Goal: Task Accomplishment & Management: Manage account settings

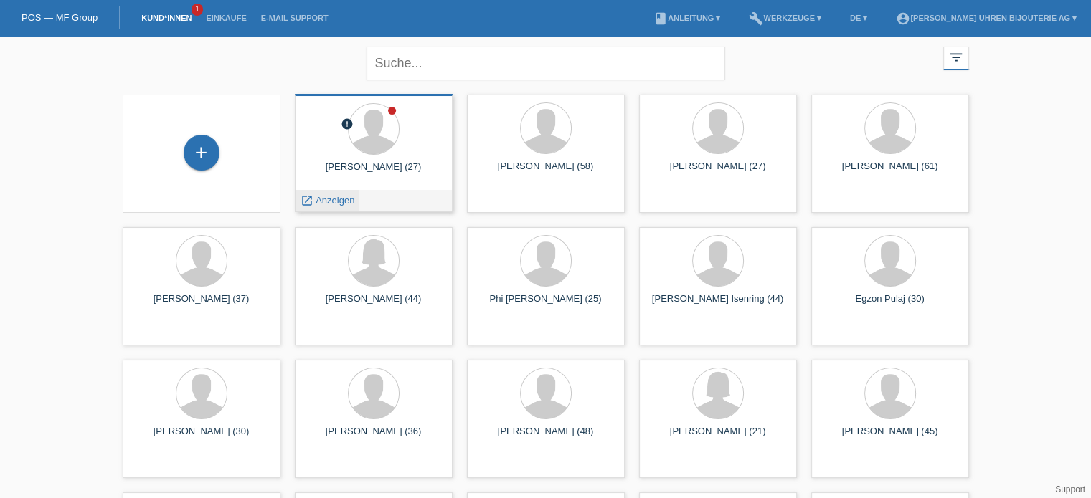
click at [324, 199] on span "Anzeigen" at bounding box center [335, 200] width 39 height 11
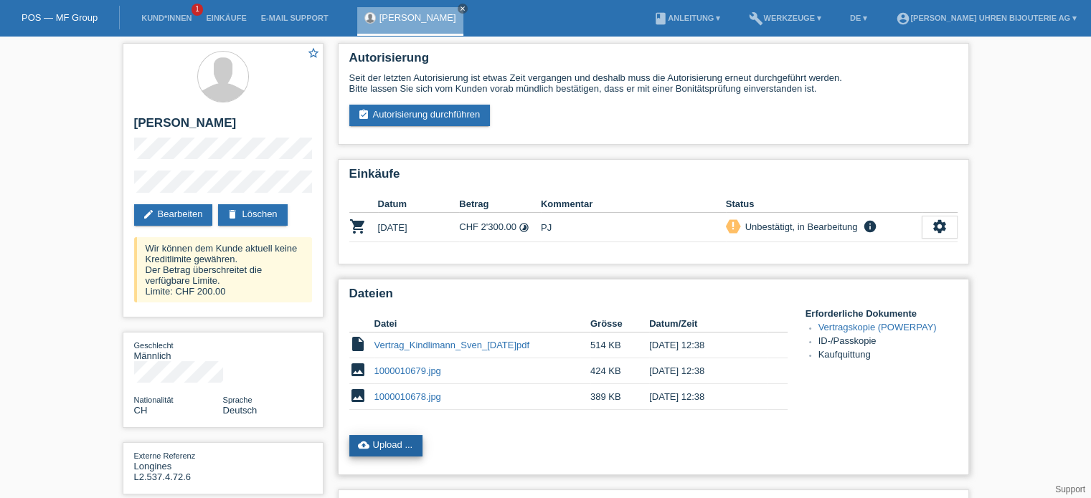
click at [381, 450] on link "cloud_upload Upload ..." at bounding box center [386, 446] width 74 height 22
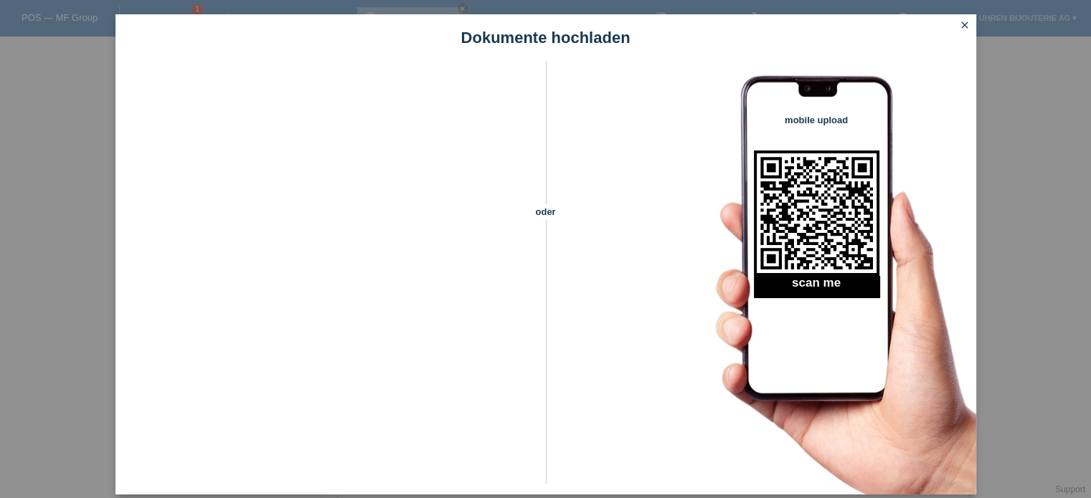
click at [960, 27] on icon "close" at bounding box center [964, 24] width 11 height 11
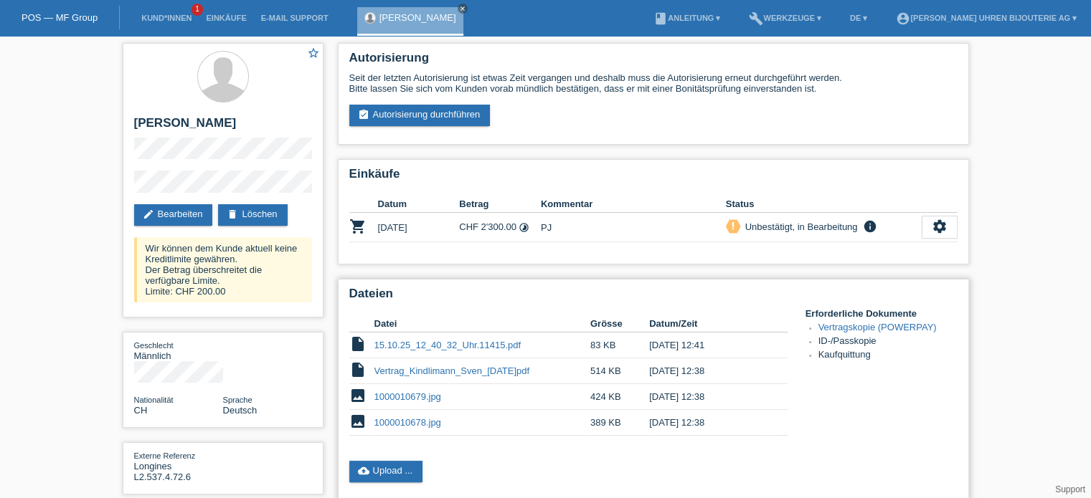
click at [486, 349] on link "15.10.25_12_40_32_Uhr.11415.pdf" at bounding box center [447, 345] width 147 height 11
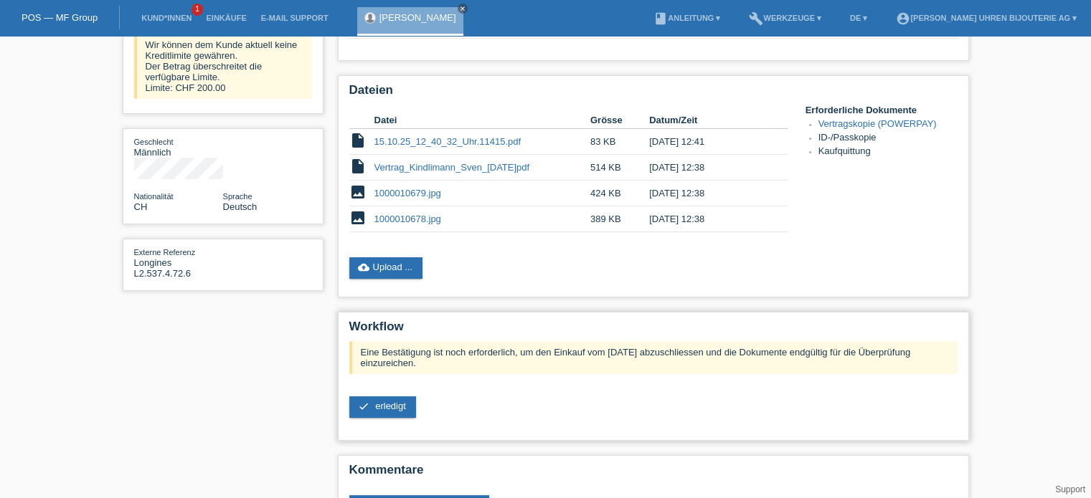
scroll to position [215, 0]
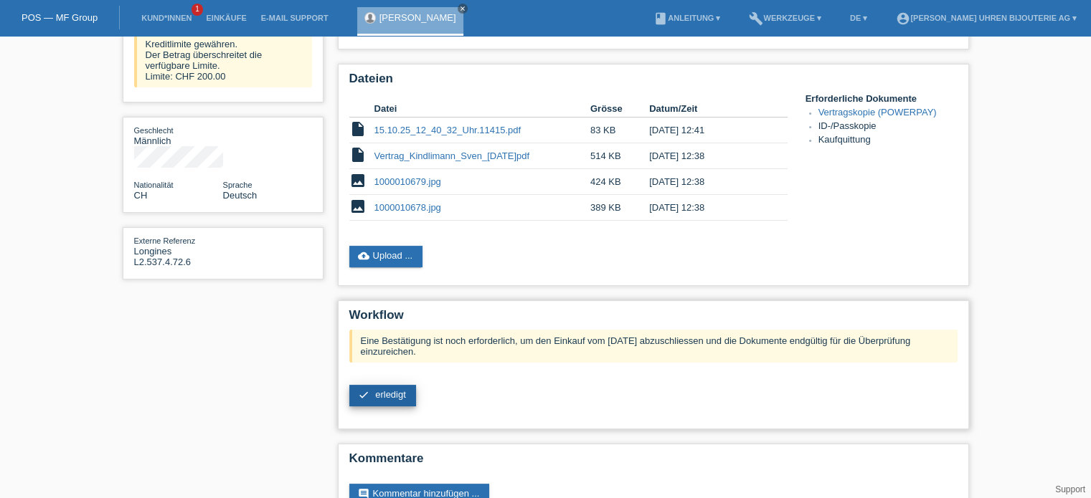
click at [361, 401] on link "check erledigt" at bounding box center [382, 396] width 67 height 22
click at [436, 391] on div "check erledigt" at bounding box center [653, 397] width 608 height 24
click at [392, 392] on span "erledigt" at bounding box center [390, 394] width 31 height 11
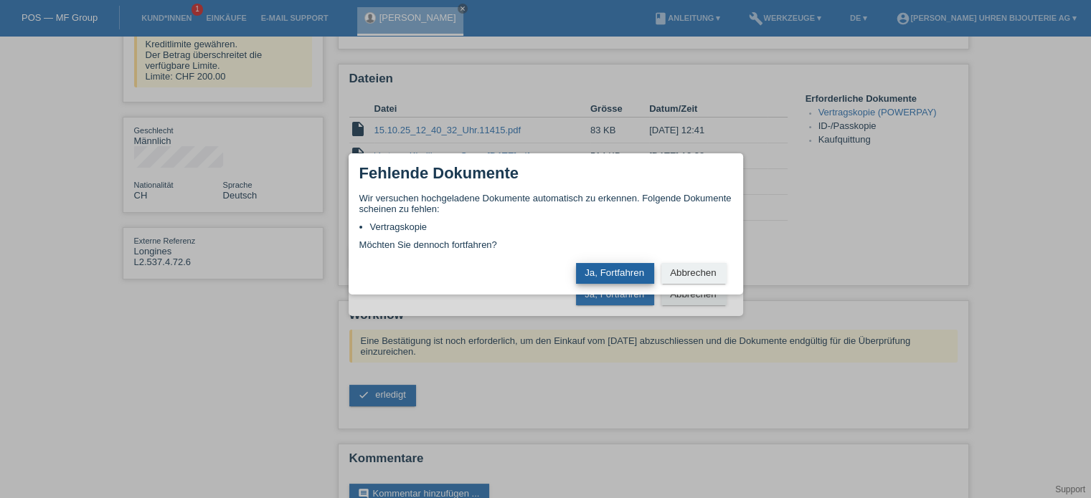
click at [620, 274] on button "Ja, Fortfahren" at bounding box center [615, 273] width 78 height 21
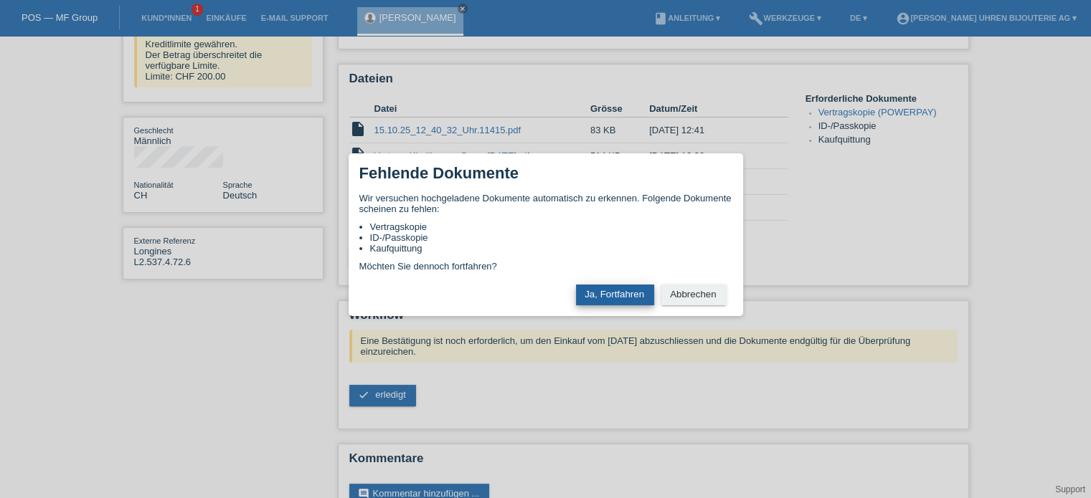
click at [611, 290] on button "Ja, Fortfahren" at bounding box center [615, 295] width 78 height 21
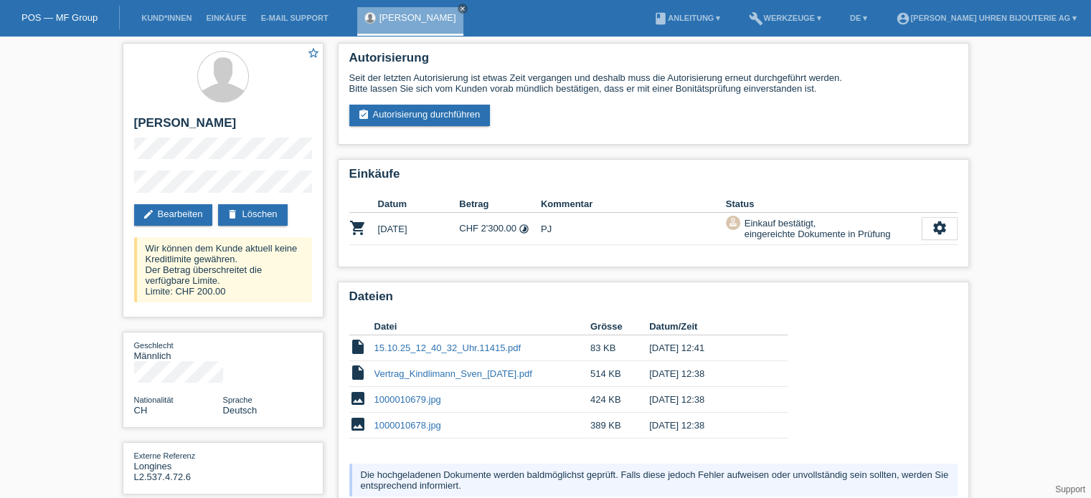
click at [85, 14] on link "POS — MF Group" at bounding box center [60, 17] width 76 height 11
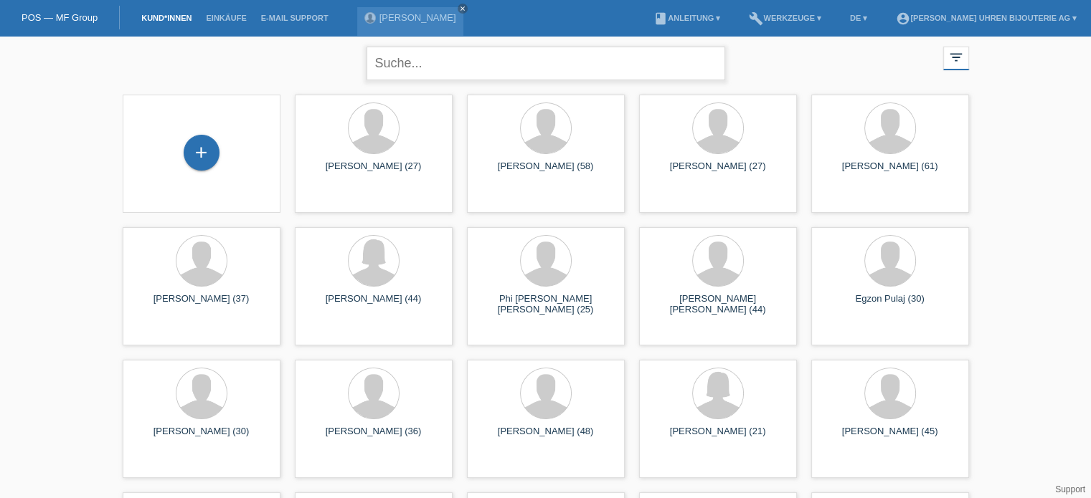
click at [416, 66] on input "text" at bounding box center [545, 64] width 359 height 34
click at [405, 73] on input "text" at bounding box center [545, 64] width 359 height 34
type input "kartovic"
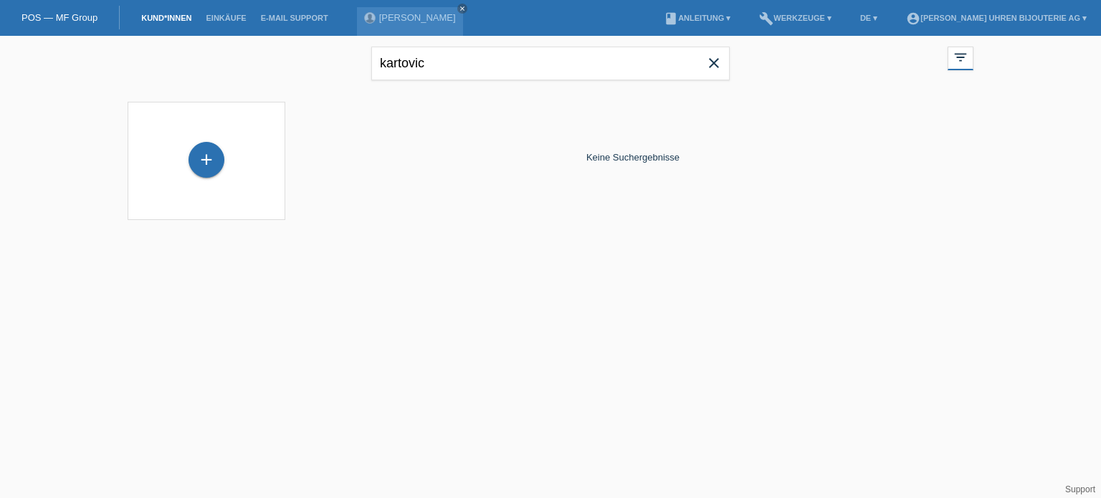
drag, startPoint x: 190, startPoint y: 47, endPoint x: 205, endPoint y: 50, distance: 15.5
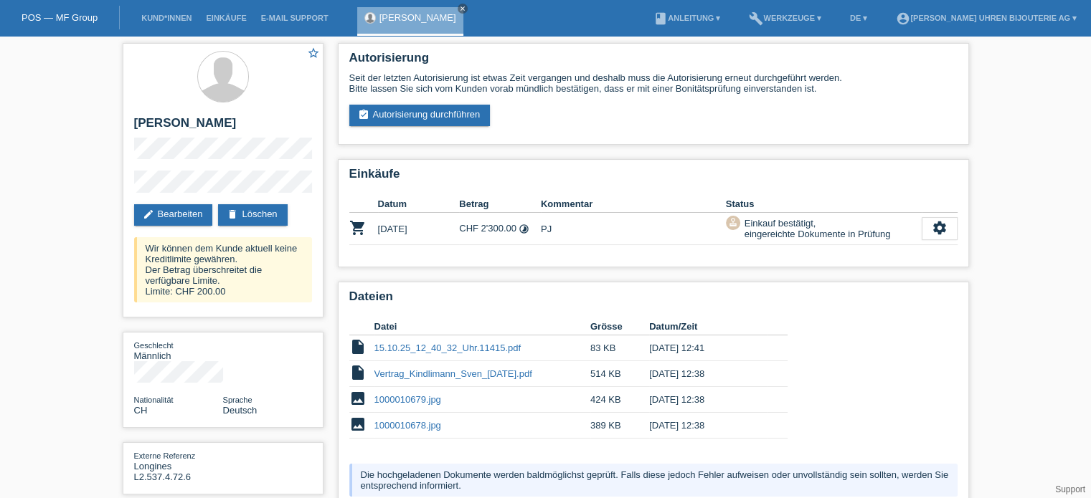
click at [57, 11] on div "POS — MF Group" at bounding box center [60, 18] width 120 height 24
click at [42, 12] on link "POS — MF Group" at bounding box center [60, 17] width 76 height 11
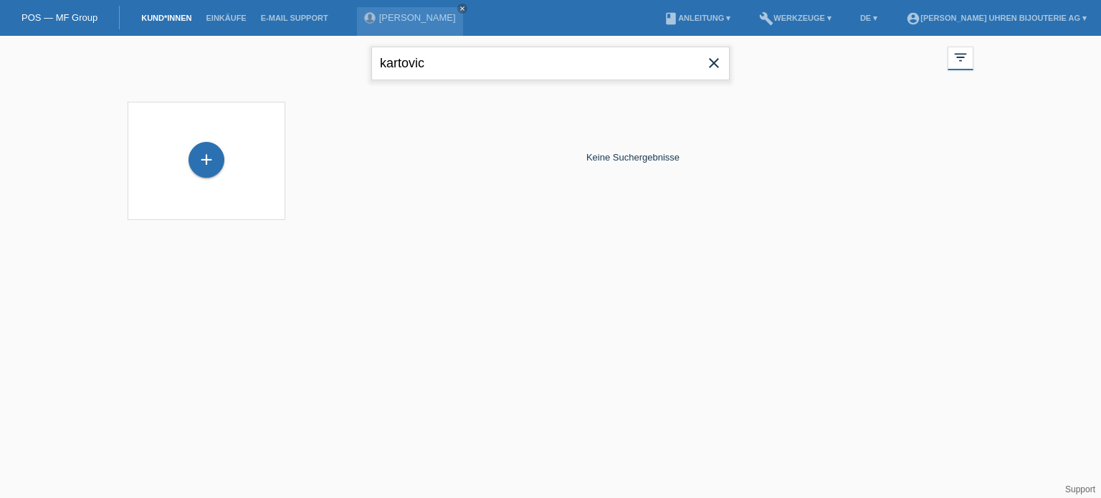
drag, startPoint x: 424, startPoint y: 65, endPoint x: 261, endPoint y: 57, distance: 163.7
click at [262, 60] on div "kartovic close filter_list view_module Alle Kund*innen anzeigen star Markierte …" at bounding box center [550, 62] width 860 height 52
type input "catovic"
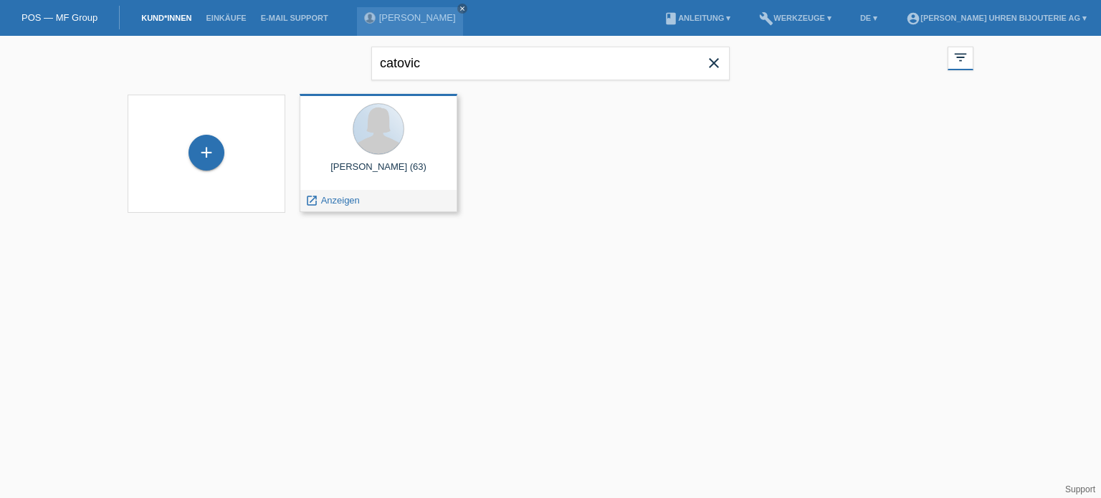
drag, startPoint x: 399, startPoint y: 148, endPoint x: 387, endPoint y: 160, distance: 16.2
click at [387, 160] on div "Fatima Catovic (63) launch Anzeigen" at bounding box center [379, 153] width 158 height 118
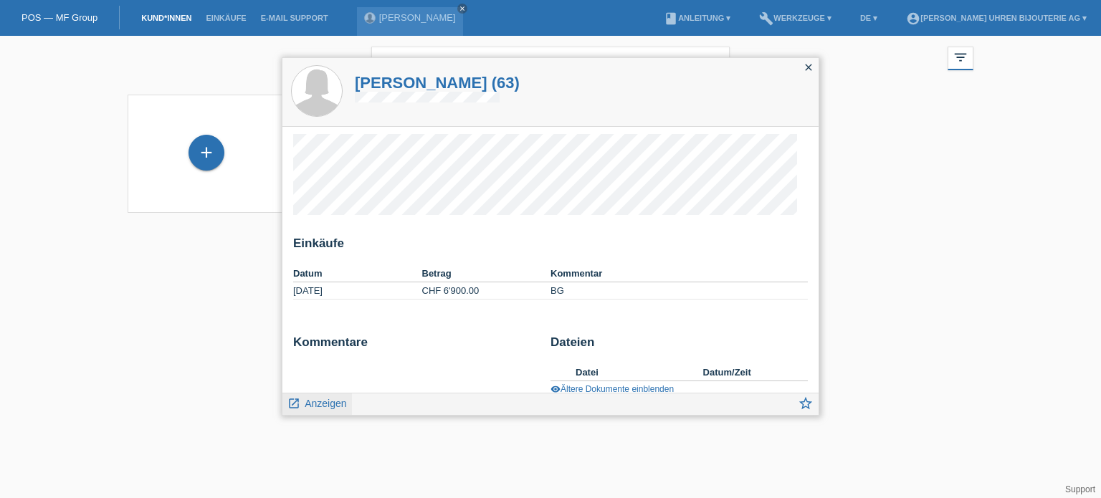
click at [319, 399] on span "Anzeigen" at bounding box center [326, 403] width 42 height 11
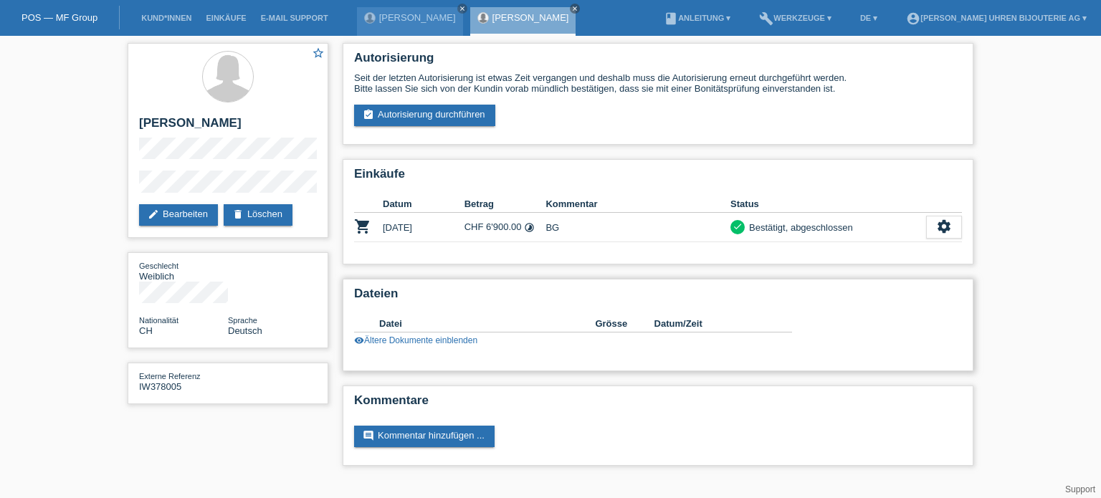
click at [361, 338] on icon "visibility" at bounding box center [359, 341] width 10 height 10
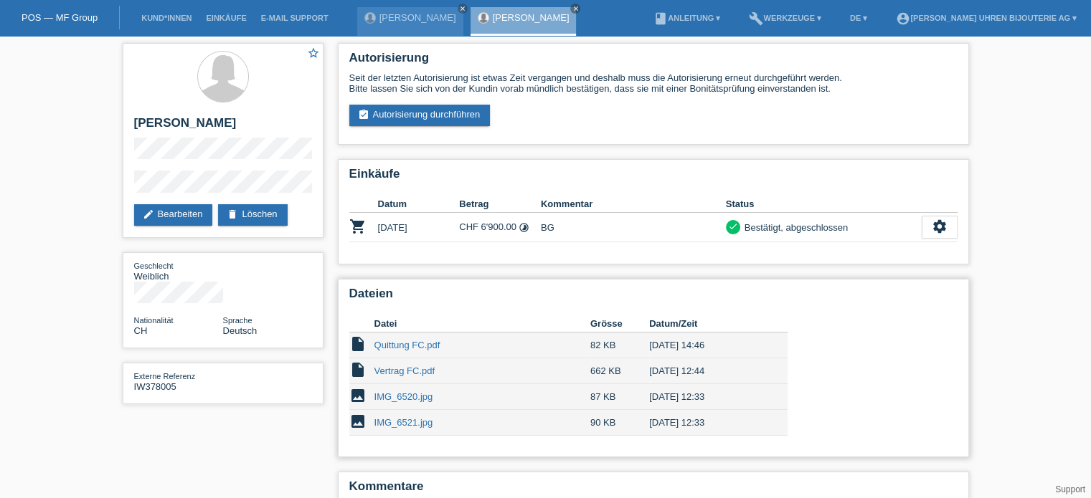
click at [419, 343] on link "Quittung FC.pdf" at bounding box center [407, 345] width 66 height 11
click at [843, 16] on link "DE ▾" at bounding box center [859, 18] width 32 height 9
click at [741, 19] on link "build Werkzeuge ▾" at bounding box center [784, 18] width 87 height 9
click at [749, 53] on span "Raten-Kalkulator" at bounding box center [758, 55] width 74 height 17
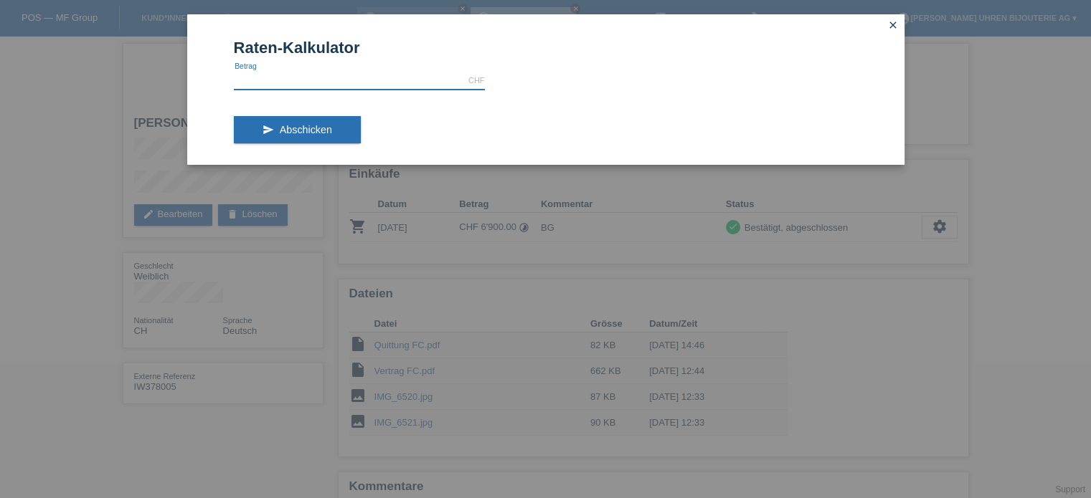
click at [262, 82] on input "text" at bounding box center [359, 81] width 251 height 18
type input "6900.00"
click at [270, 135] on button "send Abschicken" at bounding box center [297, 129] width 127 height 27
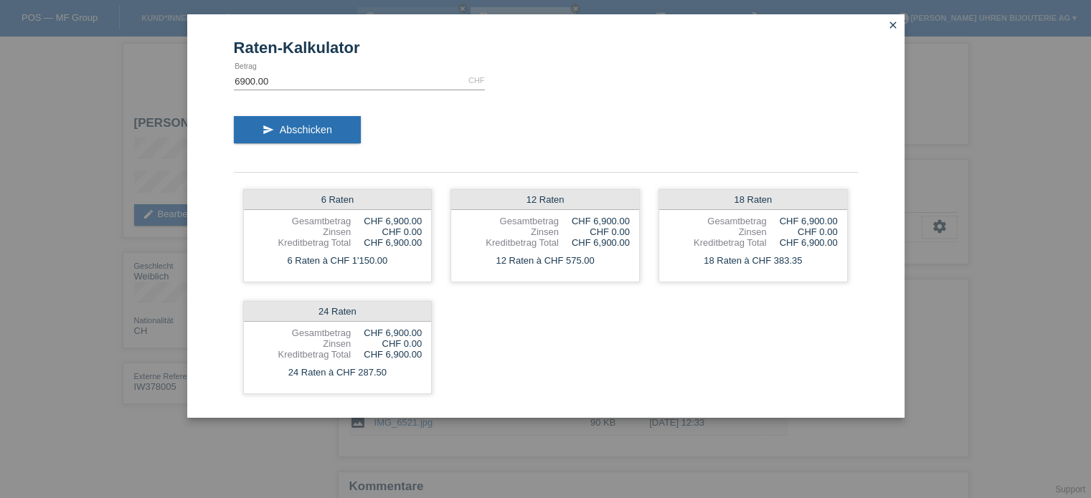
click at [892, 22] on icon "close" at bounding box center [892, 24] width 11 height 11
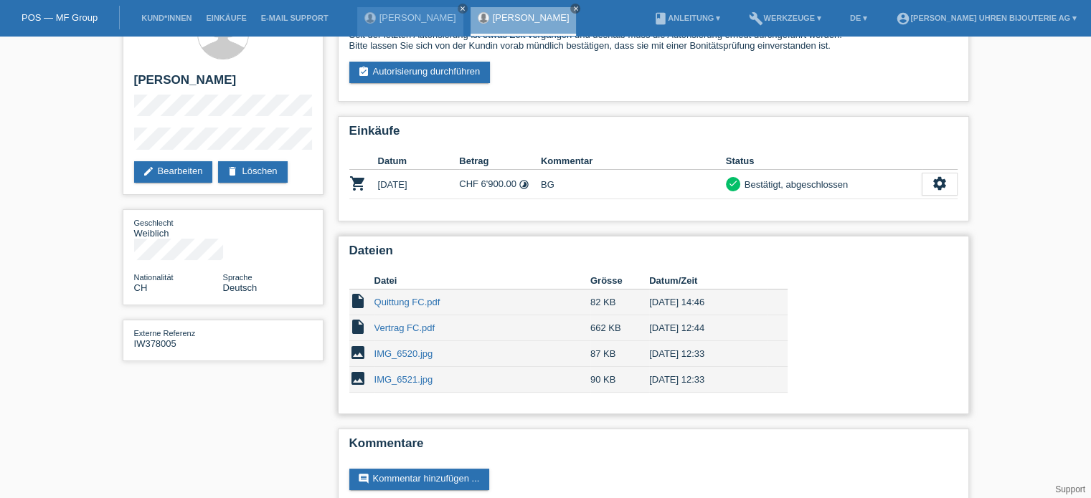
scroll to position [67, 0]
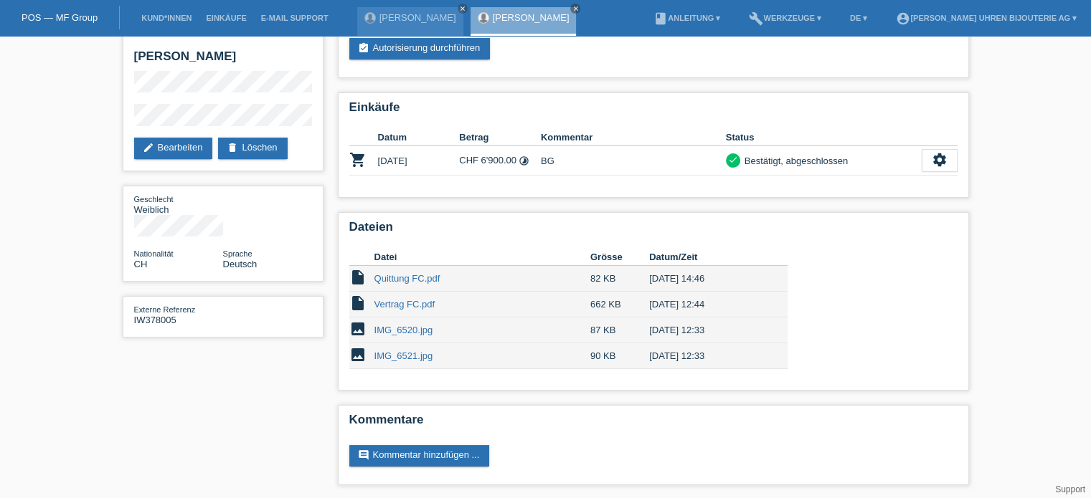
click at [759, 14] on li "build Werkzeuge ▾" at bounding box center [784, 18] width 87 height 37
click at [766, 12] on li "build Werkzeuge ▾" at bounding box center [784, 18] width 87 height 37
click at [761, 16] on link "build Werkzeuge ▾" at bounding box center [784, 18] width 87 height 9
click at [754, 51] on span "Raten-Kalkulator" at bounding box center [758, 55] width 74 height 17
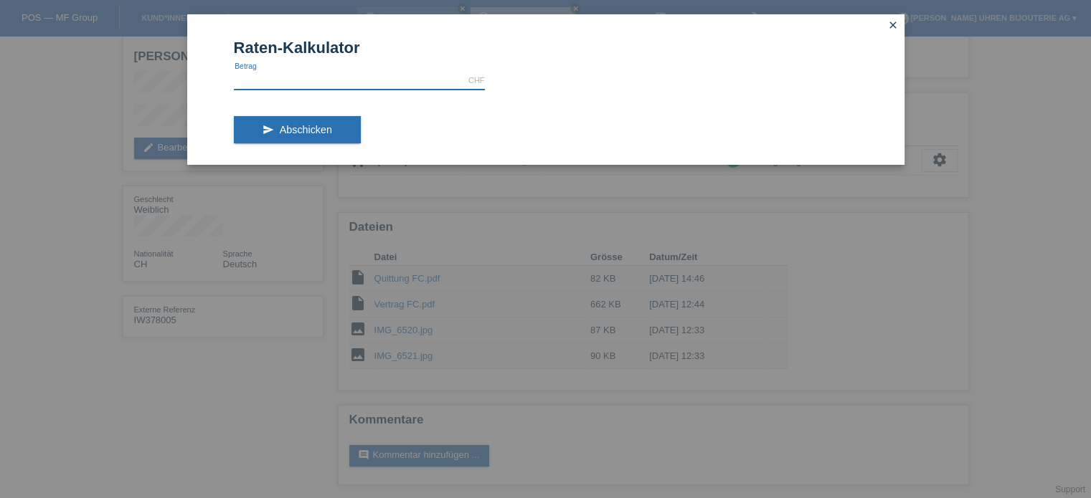
click at [290, 75] on input "text" at bounding box center [359, 81] width 251 height 18
click at [891, 24] on icon "close" at bounding box center [892, 24] width 11 height 11
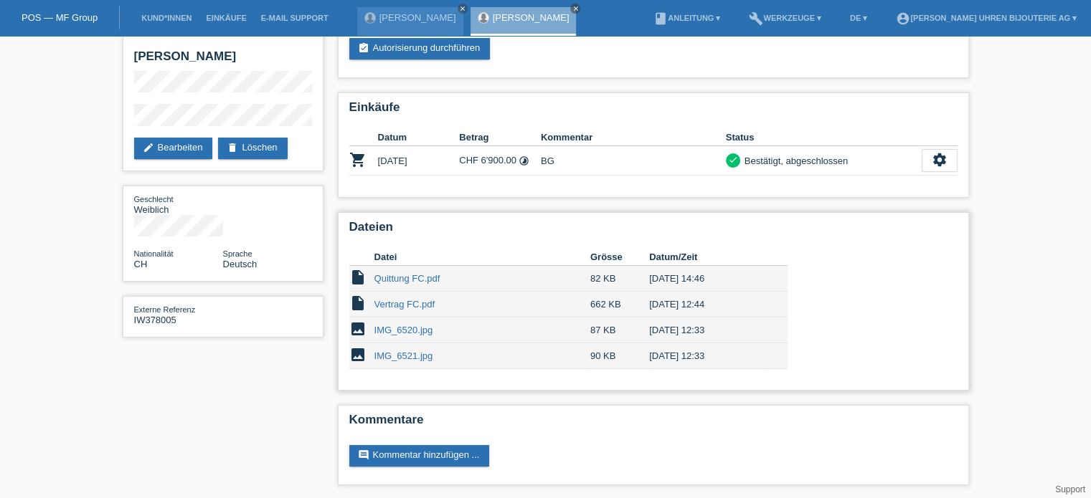
click at [409, 351] on link "IMG_6521.jpg" at bounding box center [403, 356] width 59 height 11
click at [391, 303] on link "Vertrag FC.pdf" at bounding box center [404, 304] width 61 height 11
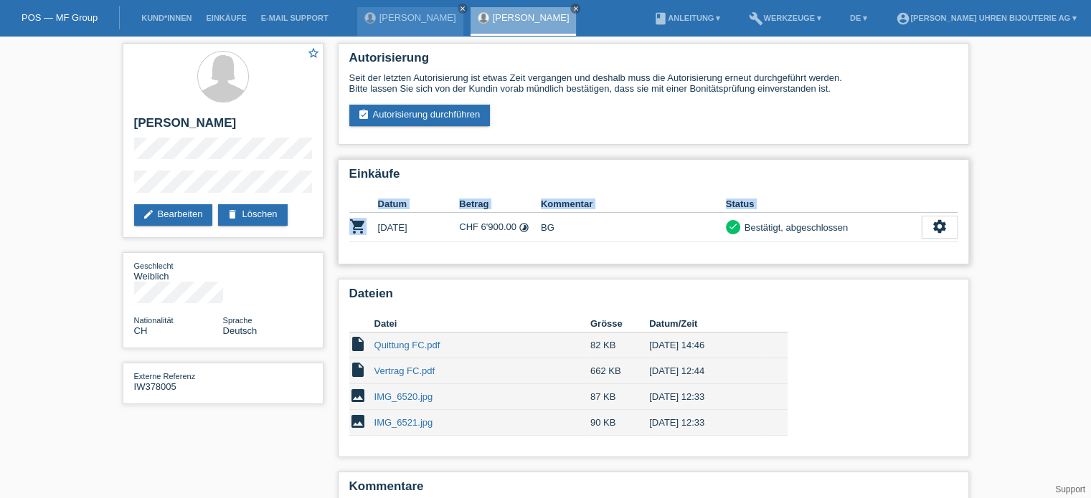
drag, startPoint x: 371, startPoint y: 231, endPoint x: 926, endPoint y: 255, distance: 555.5
click at [926, 255] on div "Einkäufe Datum Betrag Kommentar Status shopping_cart 23.08.2025 CHF 6'900.00 ti…" at bounding box center [653, 211] width 631 height 105
click at [901, 305] on h2 "Dateien" at bounding box center [653, 298] width 608 height 22
click at [987, 11] on li "account_circle Marco Galli - Galli Uhren Bijouterie AG ▾" at bounding box center [985, 18] width 195 height 37
click at [990, 16] on link "account_circle Marco Galli - Galli Uhren Bijouterie AG ▾" at bounding box center [985, 18] width 195 height 9
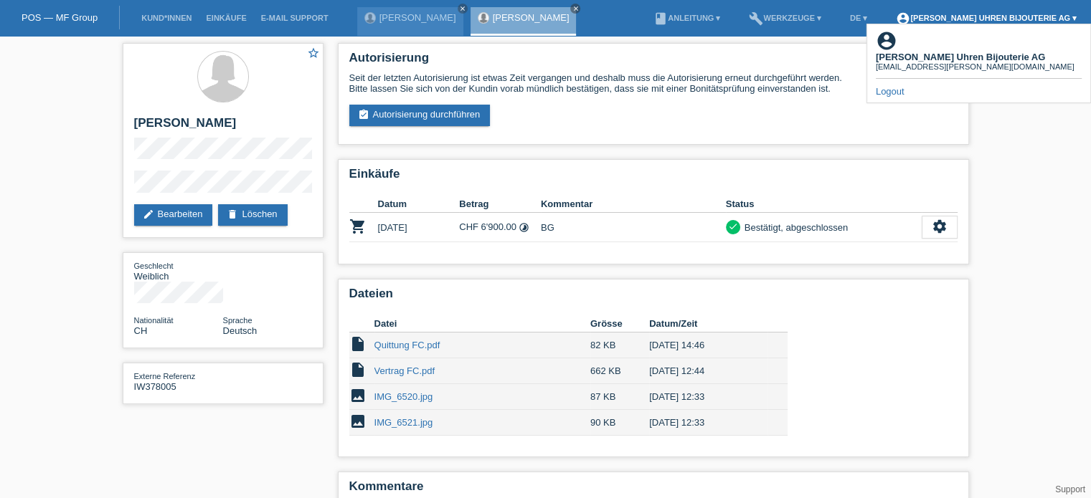
click at [990, 16] on link "account_circle Marco Galli - Galli Uhren Bijouterie AG ▾" at bounding box center [985, 18] width 195 height 9
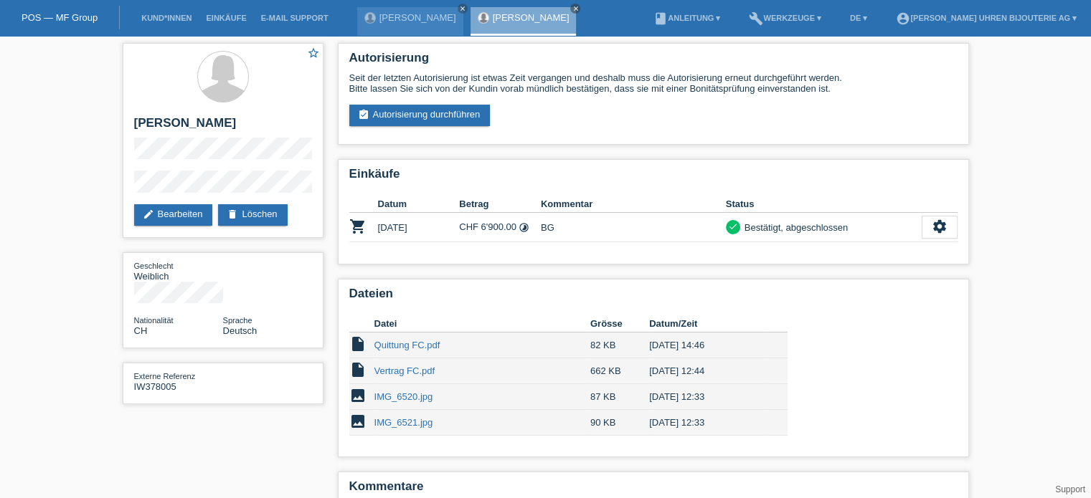
click at [1078, 490] on link "Support" at bounding box center [1070, 490] width 30 height 10
